Goal: Book appointment/travel/reservation

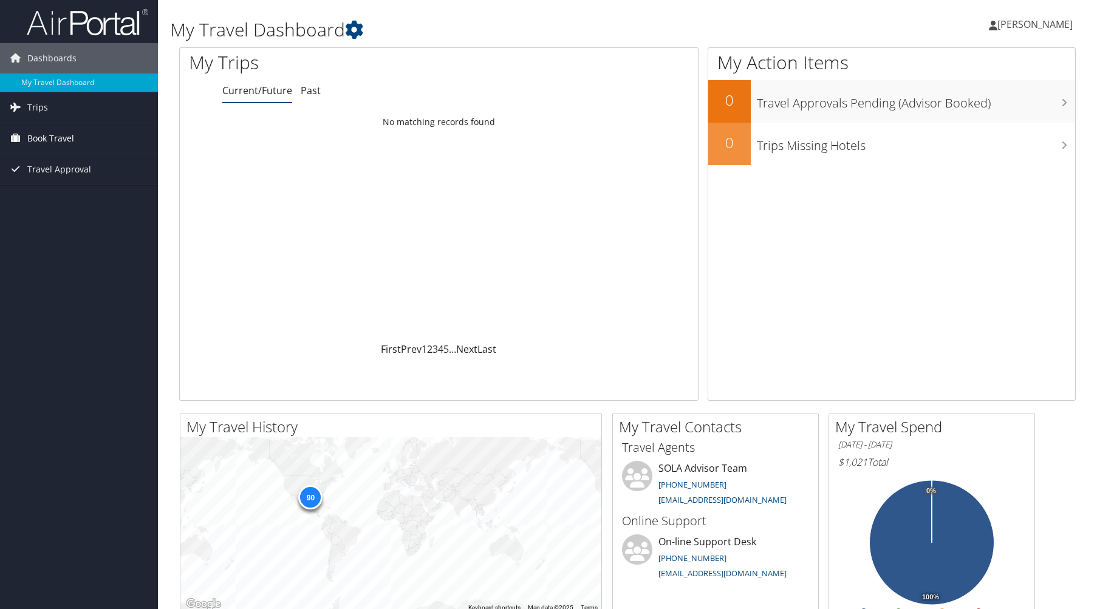
click at [33, 137] on span "Book Travel" at bounding box center [50, 138] width 47 height 30
click at [71, 176] on link "Book/Manage Online Trips" at bounding box center [79, 181] width 158 height 18
